Goal: Task Accomplishment & Management: Manage account settings

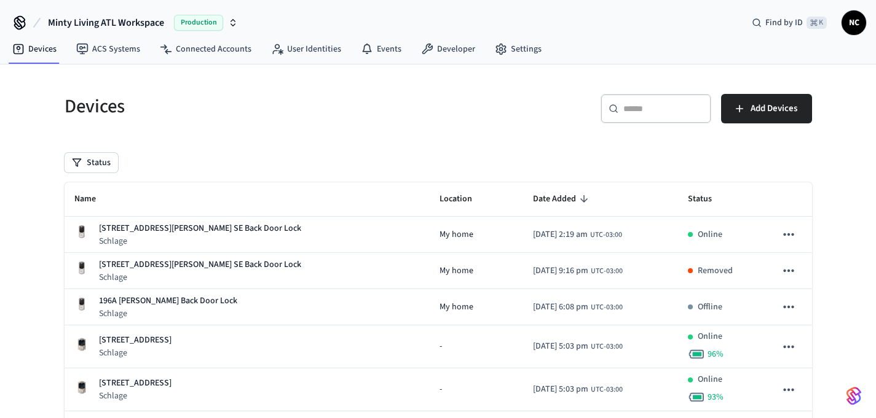
click at [670, 117] on div "​ ​" at bounding box center [655, 108] width 111 height 29
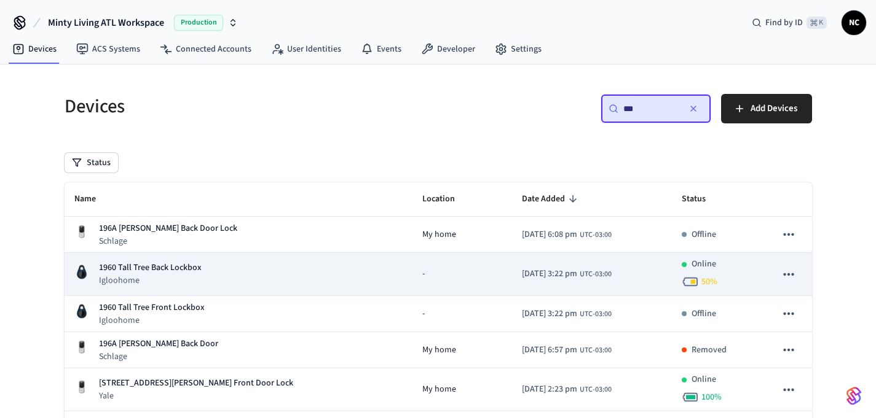
scroll to position [59, 0]
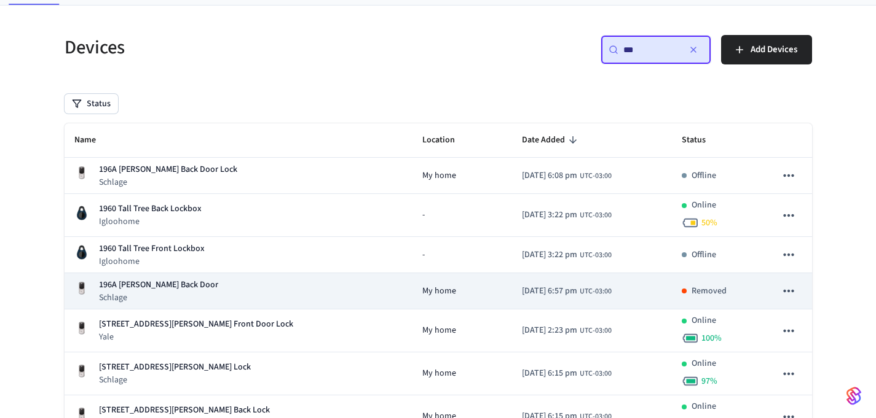
type input "***"
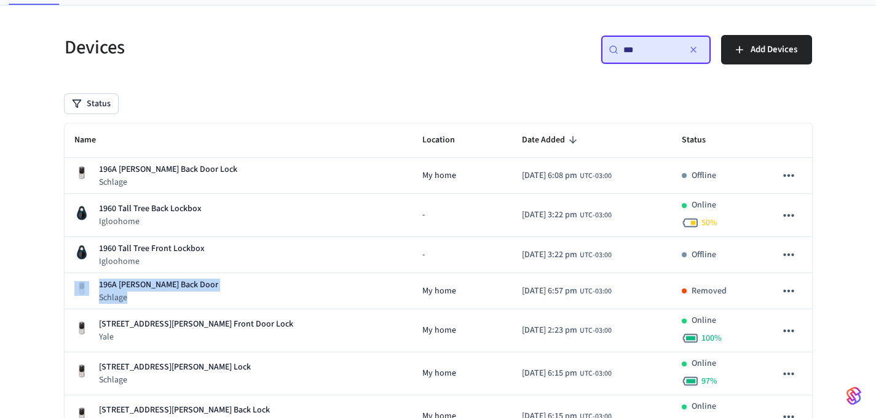
drag, startPoint x: 205, startPoint y: 296, endPoint x: 62, endPoint y: 289, distance: 143.3
click at [62, 289] on div "Devices ​ *** ​ Add Devices Status Name Location Date Added Status 196A [PERSON…" at bounding box center [438, 267] width 767 height 495
click at [41, 285] on div "Devices ​ *** ​ Add Devices Status Name Location Date Added Status 196A [PERSON…" at bounding box center [438, 261] width 876 height 510
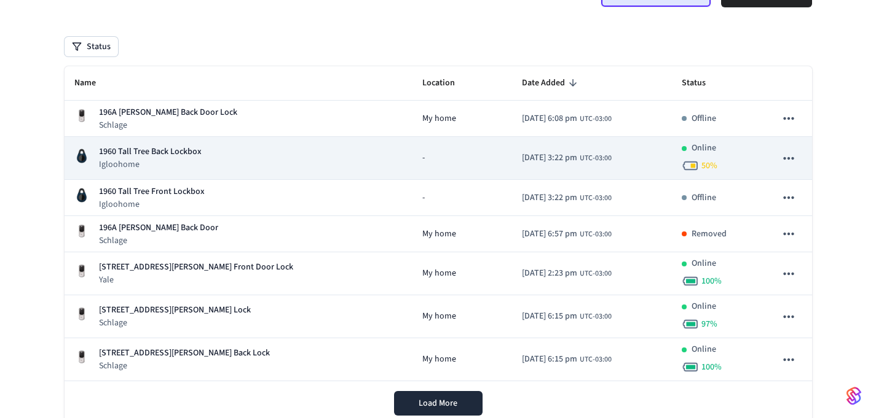
scroll to position [109, 0]
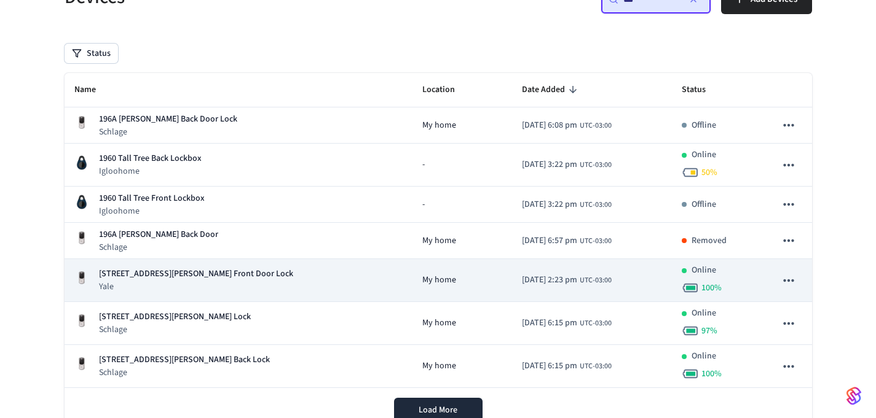
click at [195, 283] on p "Yale" at bounding box center [196, 287] width 194 height 12
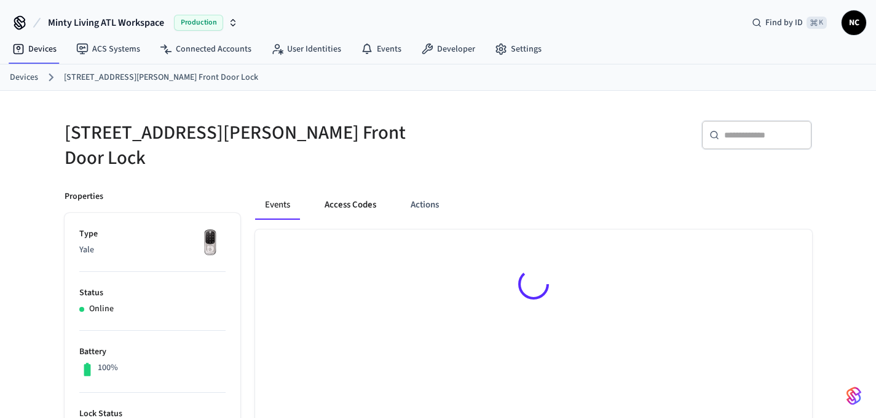
click at [348, 206] on button "Access Codes" at bounding box center [350, 205] width 71 height 29
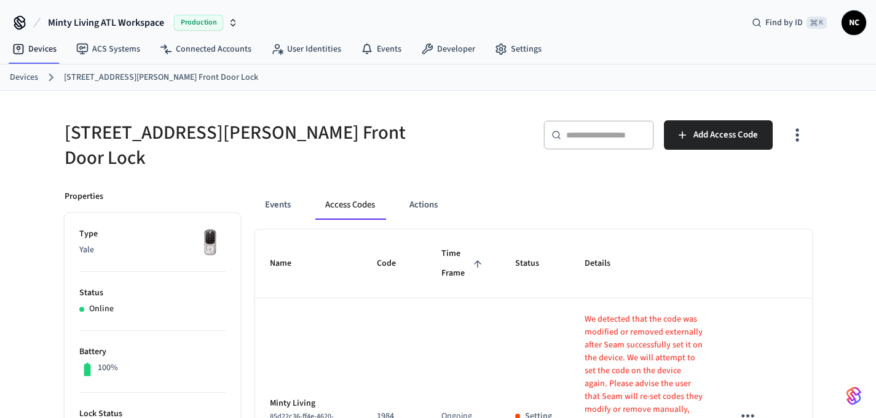
click at [348, 200] on button "Access Codes" at bounding box center [349, 205] width 69 height 29
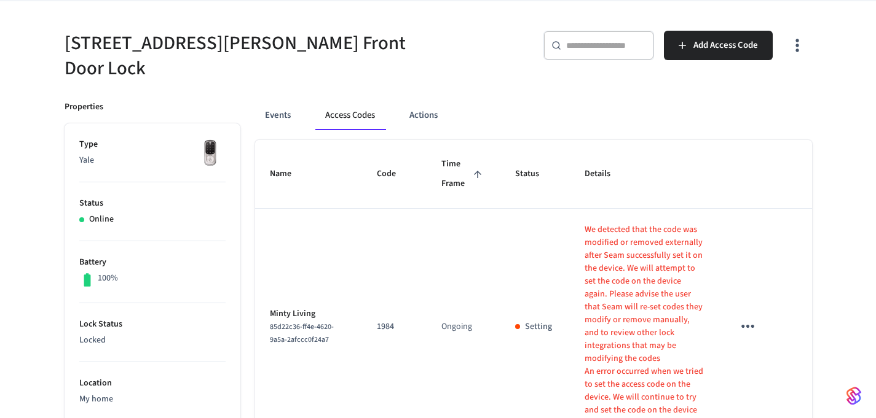
scroll to position [39, 0]
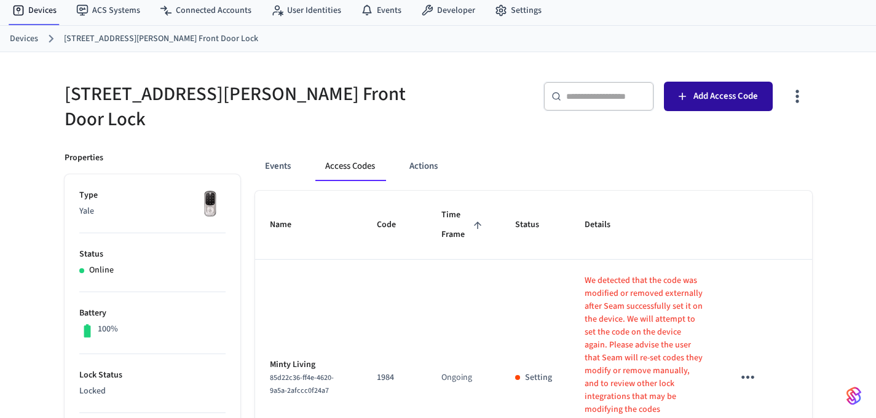
click at [723, 103] on span "Add Access Code" at bounding box center [725, 96] width 65 height 16
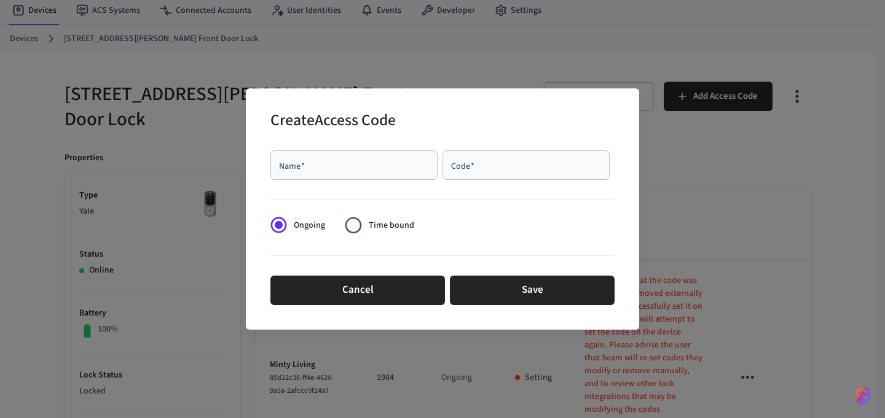
click at [354, 164] on input "Name   *" at bounding box center [354, 165] width 152 height 12
type input "**********"
click at [516, 169] on input "Code   *" at bounding box center [526, 165] width 152 height 12
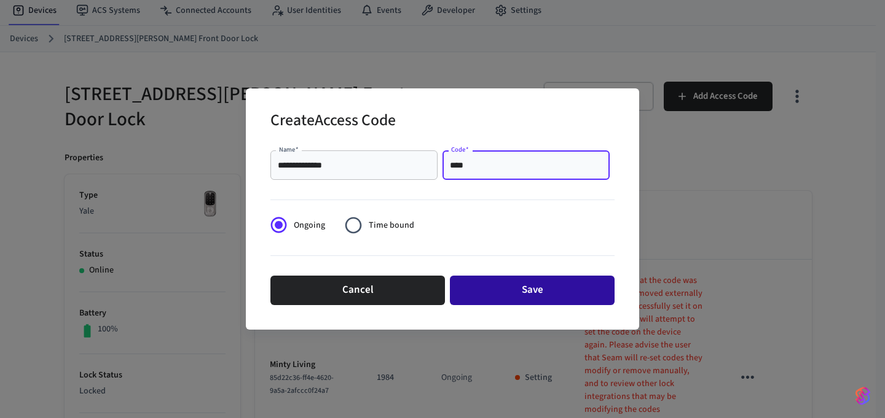
type input "****"
click at [506, 297] on button "Save" at bounding box center [532, 290] width 165 height 29
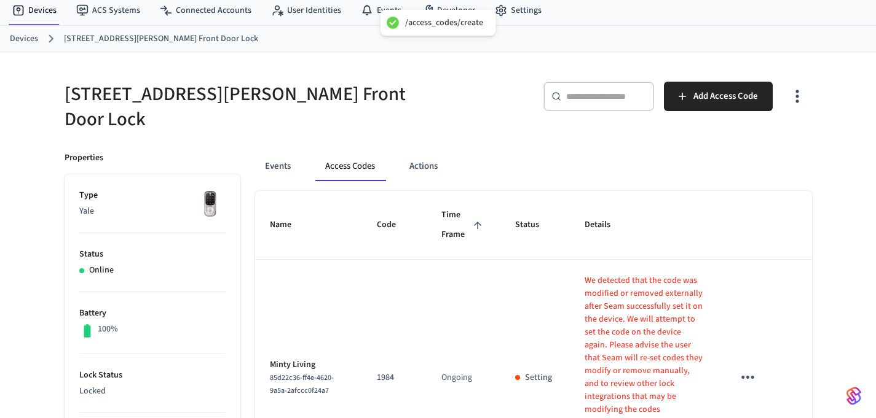
click at [222, 88] on h5 "[STREET_ADDRESS][PERSON_NAME] Front Door Lock" at bounding box center [248, 107] width 366 height 50
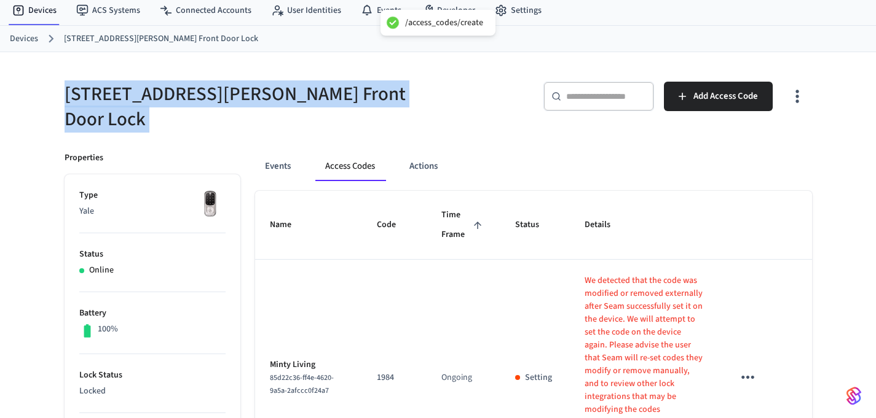
drag, startPoint x: 222, startPoint y: 88, endPoint x: 197, endPoint y: 88, distance: 25.2
click at [219, 88] on h5 "[STREET_ADDRESS][PERSON_NAME] Front Door Lock" at bounding box center [248, 107] width 366 height 50
click at [166, 88] on h5 "[STREET_ADDRESS][PERSON_NAME] Front Door Lock" at bounding box center [248, 107] width 366 height 50
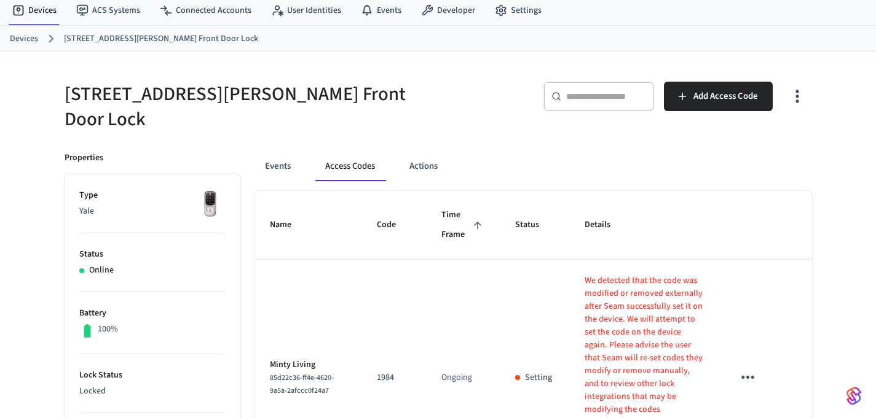
click at [23, 37] on link "Devices" at bounding box center [24, 39] width 28 height 13
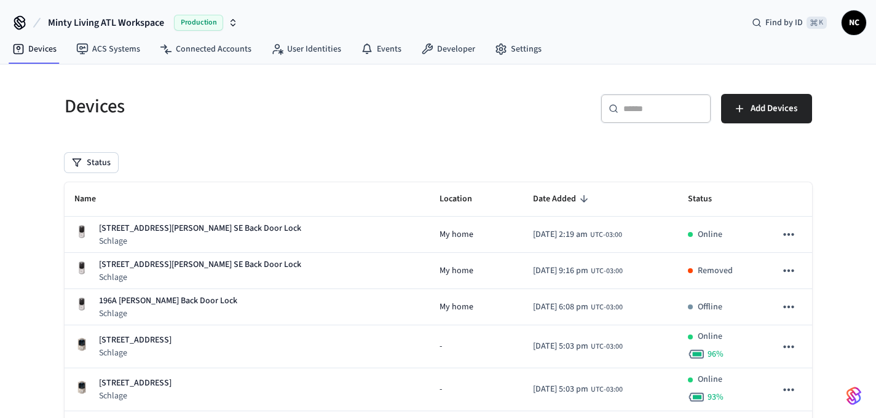
click at [30, 36] on nav "Devices ACS Systems Connected Accounts User Identities Events Developer Settings" at bounding box center [276, 50] width 549 height 28
click at [666, 111] on input "text" at bounding box center [663, 109] width 80 height 12
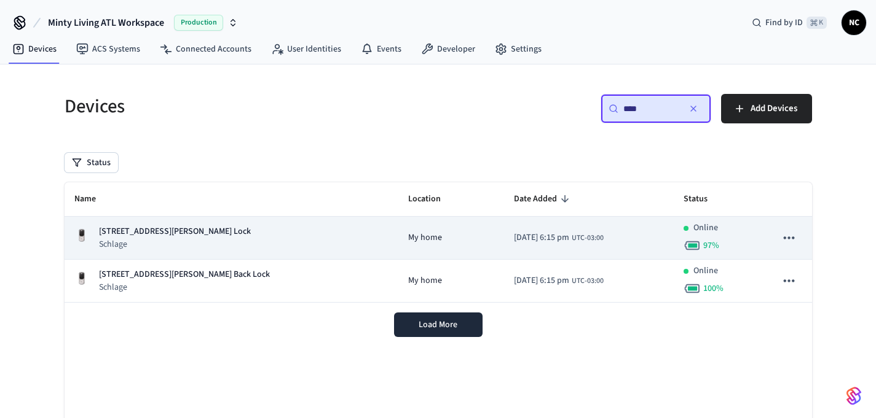
type input "****"
click at [414, 238] on div "My home" at bounding box center [451, 238] width 86 height 13
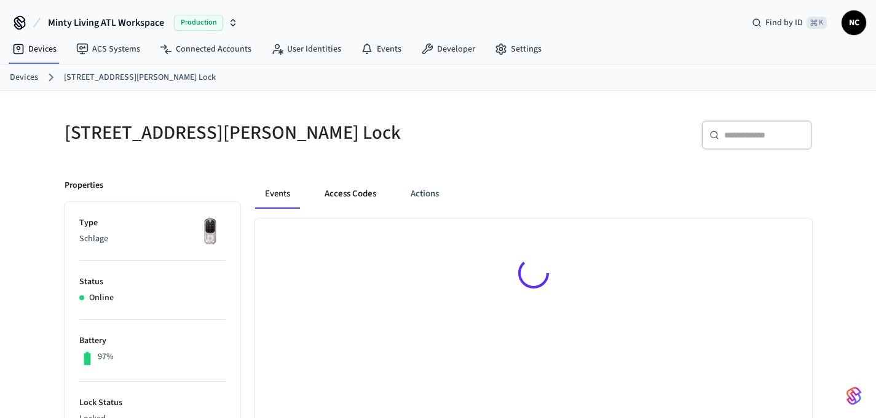
click at [371, 183] on button "Access Codes" at bounding box center [350, 193] width 71 height 29
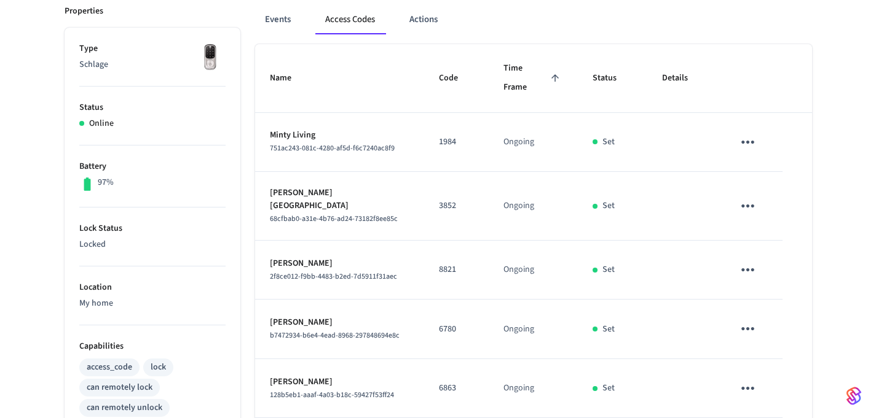
scroll to position [63, 0]
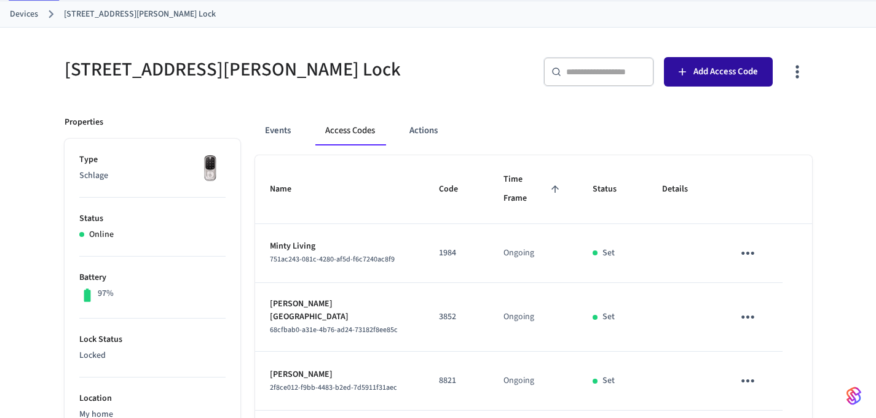
click at [727, 74] on span "Add Access Code" at bounding box center [725, 72] width 65 height 16
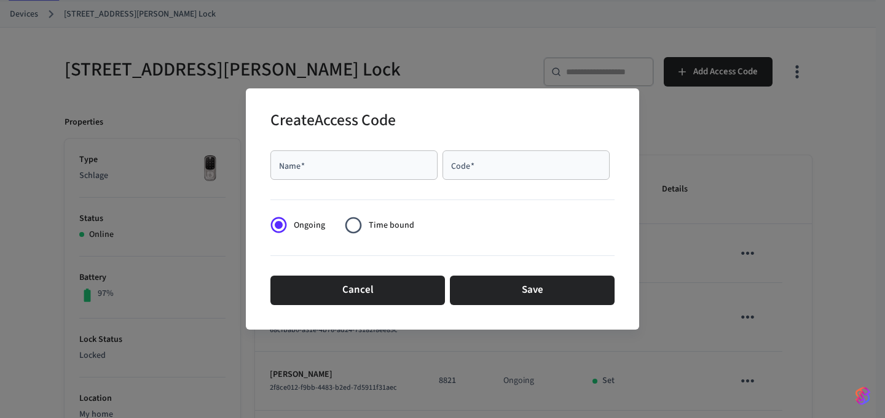
click at [382, 147] on div "Name   * Name   * Code   * Code   *" at bounding box center [442, 165] width 344 height 39
click at [382, 164] on input "Name   *" at bounding box center [354, 165] width 152 height 12
type input "*"
type input "**********"
click at [508, 144] on div "**********" at bounding box center [442, 228] width 344 height 174
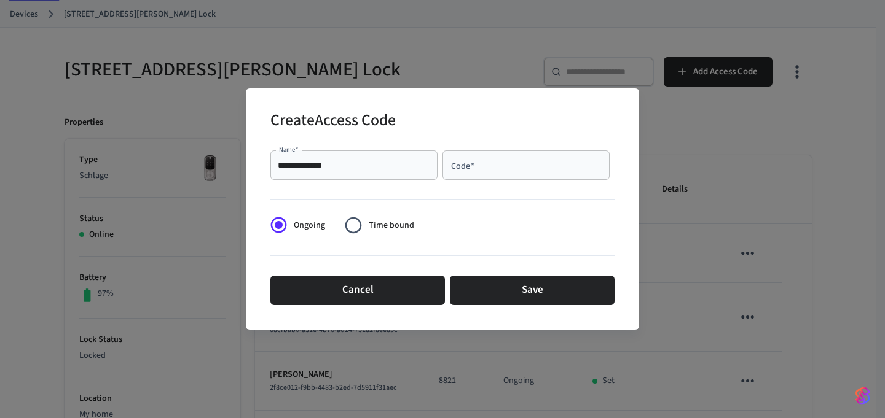
click at [508, 157] on div "Code   *" at bounding box center [525, 165] width 167 height 29
click at [512, 172] on div "Code   *" at bounding box center [525, 165] width 167 height 29
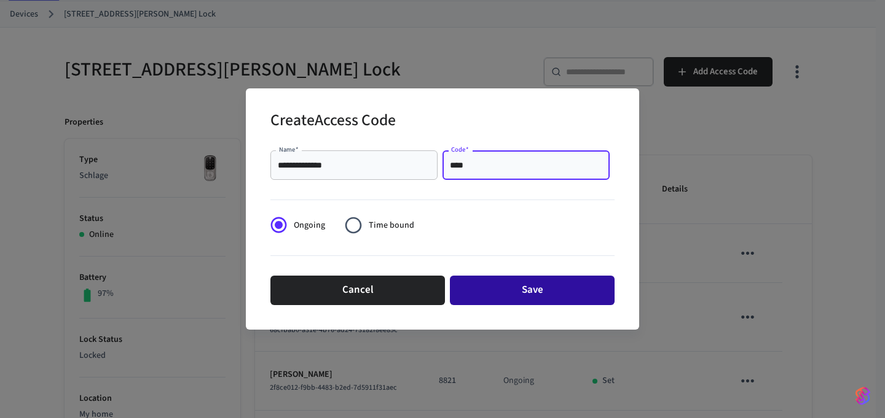
type input "****"
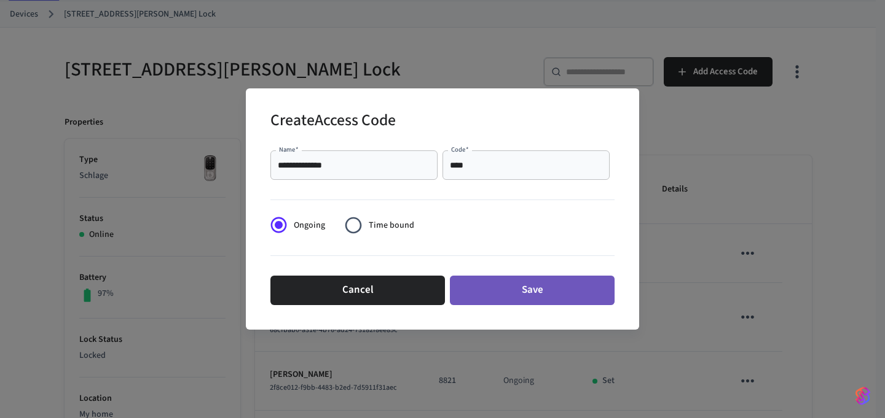
click at [521, 299] on button "Save" at bounding box center [532, 290] width 165 height 29
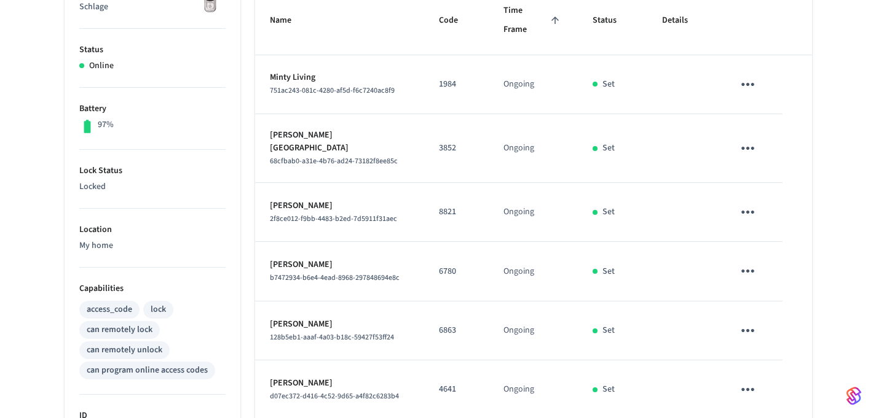
scroll to position [450, 0]
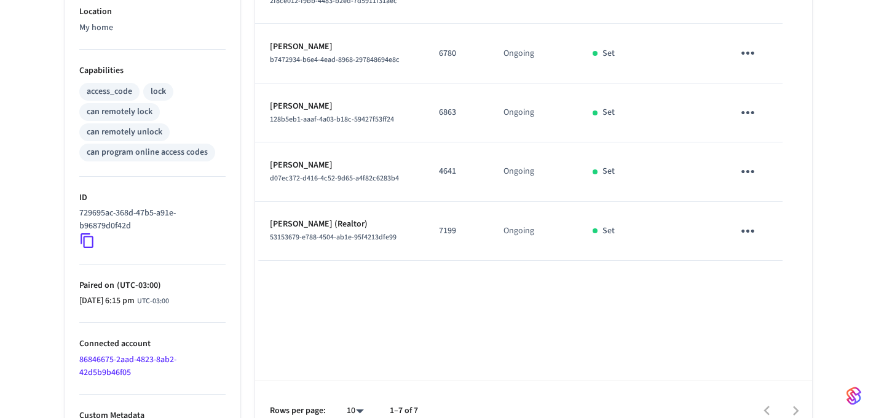
click at [439, 225] on p "7199" at bounding box center [456, 231] width 35 height 13
copy p "7199"
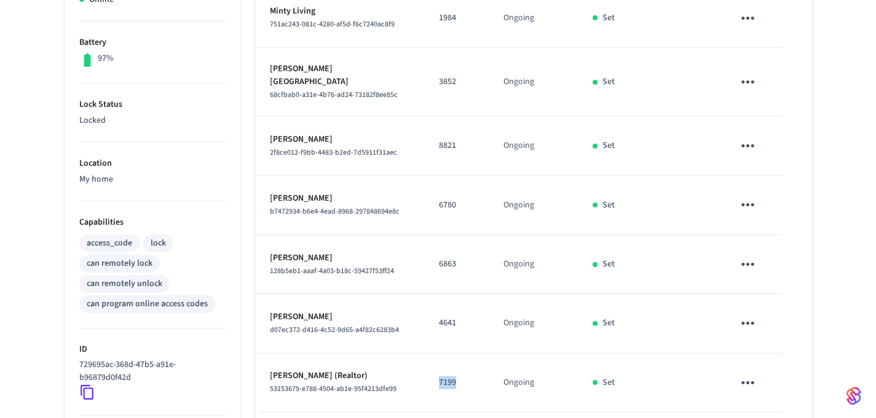
scroll to position [285, 0]
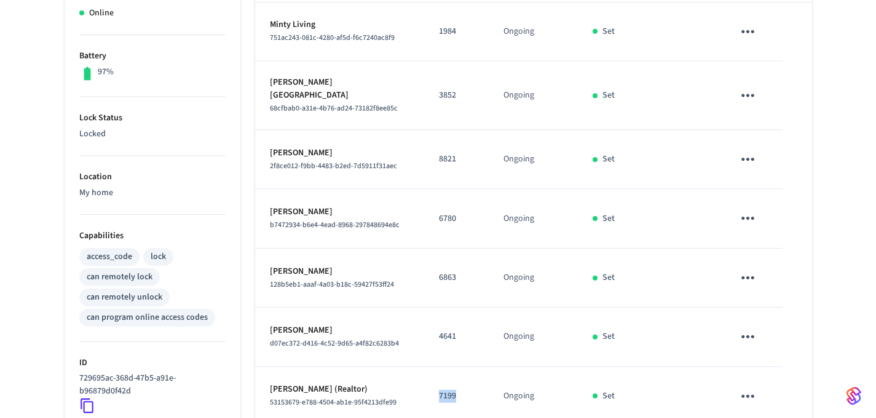
click at [751, 86] on icon "sticky table" at bounding box center [747, 95] width 19 height 19
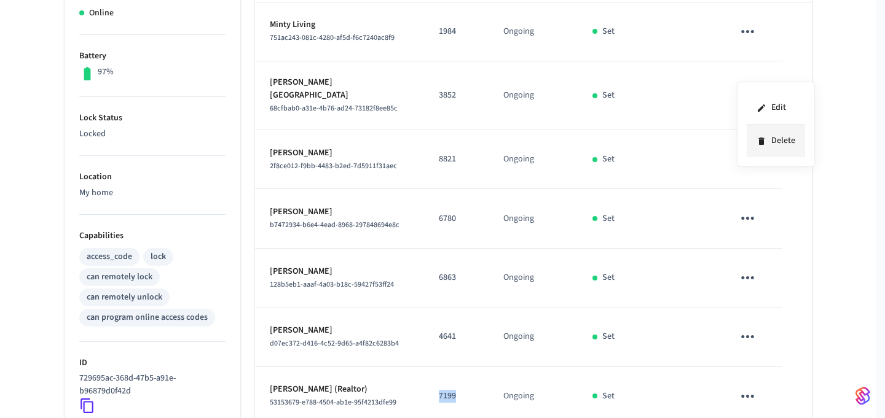
click at [774, 133] on li "Delete" at bounding box center [776, 141] width 58 height 33
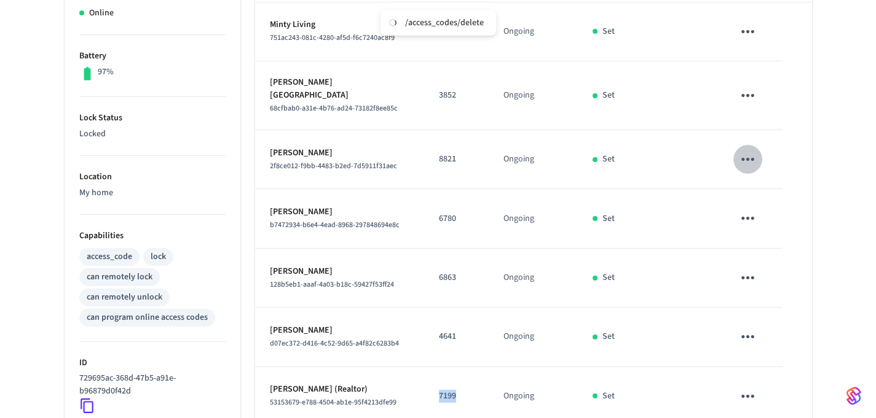
click at [756, 145] on button "sticky table" at bounding box center [747, 159] width 29 height 29
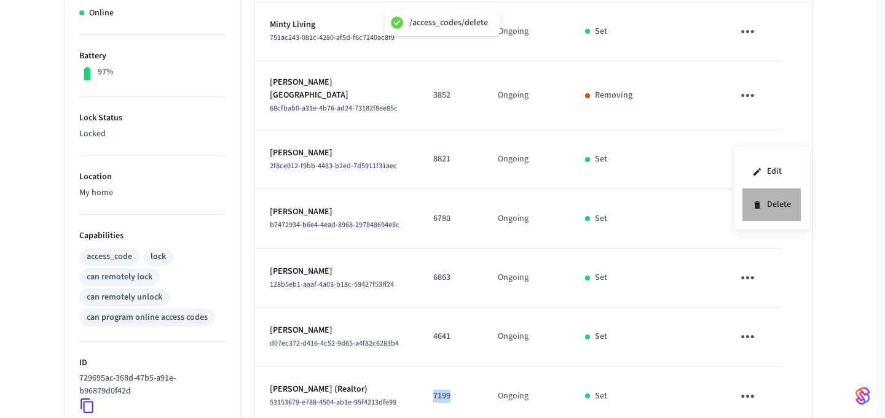
click at [764, 203] on li "Delete" at bounding box center [771, 205] width 58 height 33
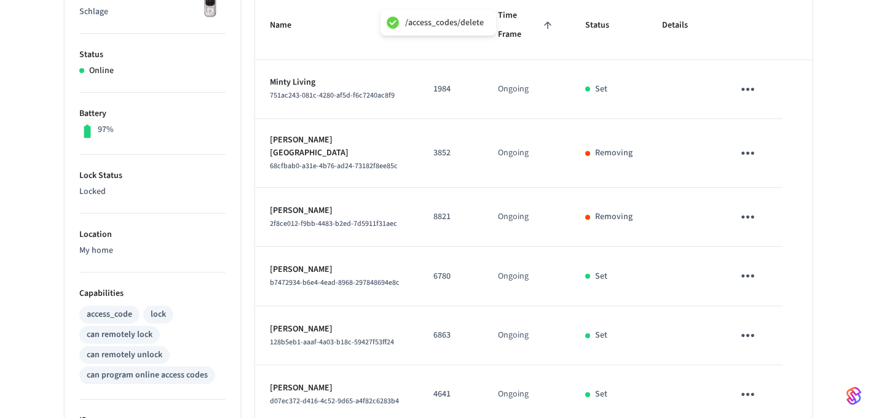
scroll to position [233, 0]
